Goal: Find specific page/section: Find specific page/section

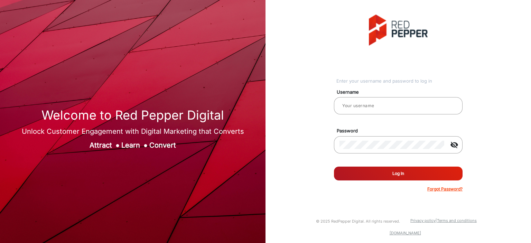
type input "Balaji"
click at [404, 171] on button "Log In" at bounding box center [398, 174] width 129 height 14
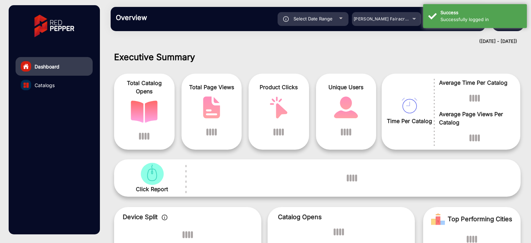
scroll to position [5, 0]
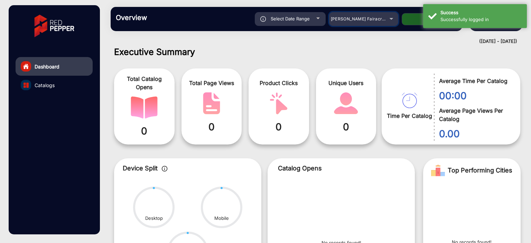
click at [390, 24] on mat-select "[PERSON_NAME] Fairacre Farms" at bounding box center [363, 19] width 69 height 14
click at [382, 21] on div "[PERSON_NAME] Fairacre Farms" at bounding box center [358, 19] width 55 height 8
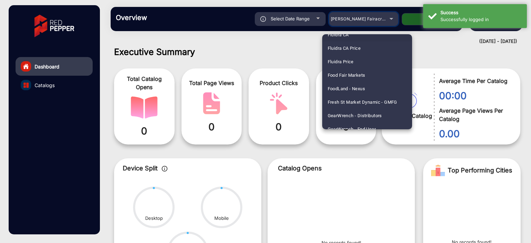
scroll to position [865, 0]
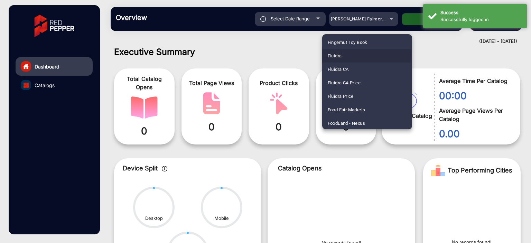
click at [354, 54] on mat-option "Fluidra" at bounding box center [367, 55] width 90 height 13
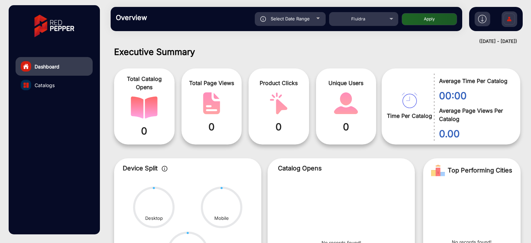
click at [416, 18] on button "Apply" at bounding box center [429, 19] width 55 height 12
type input "[DATE]"
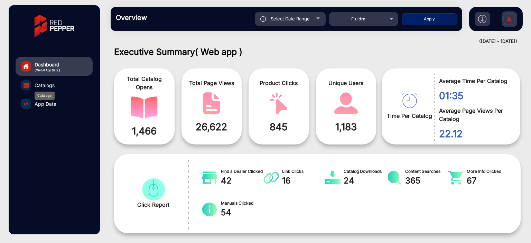
click at [46, 85] on span "Catalogs" at bounding box center [45, 85] width 20 height 7
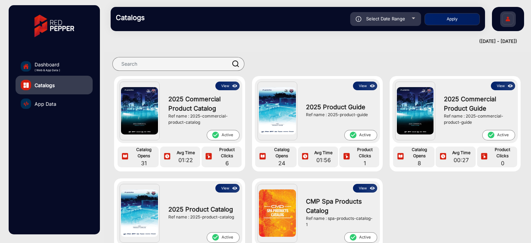
scroll to position [115, 0]
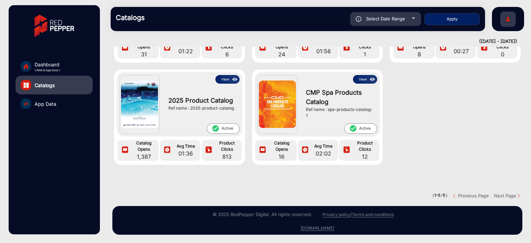
drag, startPoint x: 417, startPoint y: 191, endPoint x: 545, endPoint y: 191, distance: 128.0
click at [531, 191] on html "Dashboard ( Web & App Data ) Catalogs App Data Catalogs Select Date Range [DATE…" at bounding box center [265, 121] width 531 height 243
click at [447, 160] on div "View 2025 Commercial Product Catalog Ref name : 2025-commercial-product-catalog…" at bounding box center [318, 73] width 428 height 212
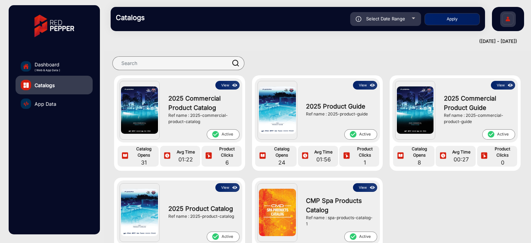
scroll to position [0, 0]
